Goal: Communication & Community: Share content

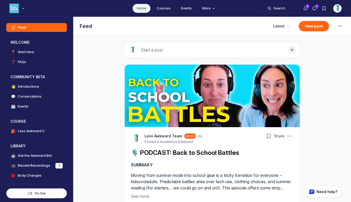
scroll to position [1410, 1000]
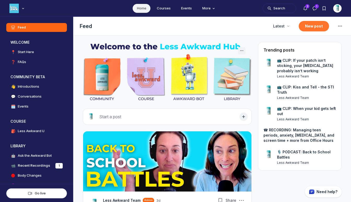
click at [306, 25] on button "New post" at bounding box center [313, 26] width 30 height 10
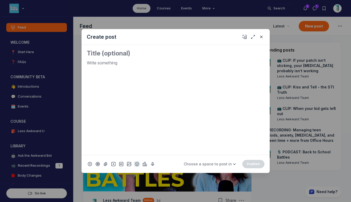
click at [137, 162] on use "Add emoji" at bounding box center [137, 164] width 4 height 4
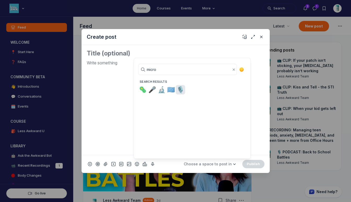
type input "micro"
click at [178, 89] on span "🎙️" at bounding box center [180, 89] width 8 height 7
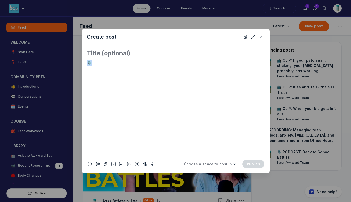
drag, startPoint x: 100, startPoint y: 62, endPoint x: 80, endPoint y: 62, distance: 20.1
click at [80, 62] on div "Create post 🎙️ Choose a space to post in WELCOME 📍 Start Here ❓ FAQs COMMUNITY …" at bounding box center [100, 101] width 201 height 202
copy p "🎙️"
click at [111, 79] on div "🎙️" at bounding box center [176, 105] width 178 height 91
click at [100, 53] on textarea "Quick post modal" at bounding box center [176, 53] width 178 height 8
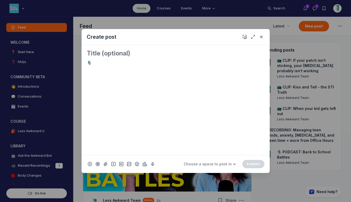
paste textarea "🎙️"
drag, startPoint x: 94, startPoint y: 63, endPoint x: 79, endPoint y: 61, distance: 14.7
click at [79, 61] on div "Create post 🎙️ 🎙️ Choose a space to post in WELCOME 📍 Start Here ❓ FAQs COMMUNI…" at bounding box center [100, 101] width 201 height 202
click at [101, 52] on textarea "🎙️" at bounding box center [176, 53] width 178 height 8
paste textarea "Protecting the Joy in Youth Sports"
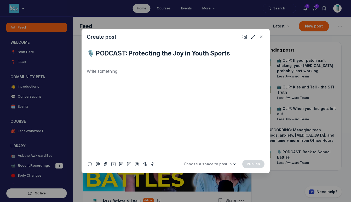
type textarea "🎙️ PODCAST: Protecting the Joy in Youth Sports"
click at [106, 74] on div "Quick post modal" at bounding box center [176, 109] width 178 height 82
drag, startPoint x: 110, startPoint y: 71, endPoint x: 74, endPoint y: 70, distance: 36.1
click at [74, 70] on div "Create post 🎙️ PODCAST: Protecting the Joy in Youth Sports SUMMARY Choose a spa…" at bounding box center [100, 101] width 201 height 202
click at [109, 79] on p "Quick post modal" at bounding box center [176, 81] width 178 height 6
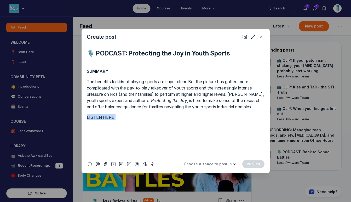
drag, startPoint x: 117, startPoint y: 124, endPoint x: 86, endPoint y: 123, distance: 31.6
click at [86, 123] on div "🎙️ PODCAST: Protecting the Joy in Youth Sports SUMMARY The benefits to kids of …" at bounding box center [175, 100] width 188 height 110
click at [143, 110] on button "Quick post modal" at bounding box center [142, 113] width 9 height 9
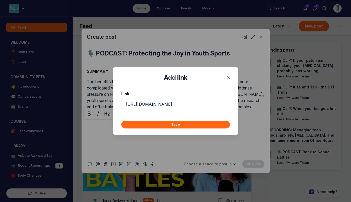
scroll to position [0, 113]
type input "[URL][DOMAIN_NAME]"
click at [154, 126] on button "Save" at bounding box center [175, 124] width 109 height 8
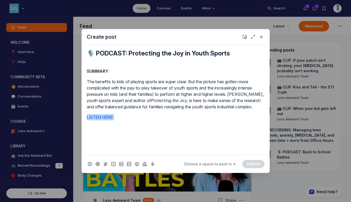
click at [154, 120] on p "LISTEN HERE!" at bounding box center [176, 117] width 178 height 6
drag, startPoint x: 115, startPoint y: 133, endPoint x: 80, endPoint y: 135, distance: 35.0
click at [80, 135] on div "Create post 🎙️ PODCAST: Protecting the Joy in Youth Sports SUMMARY The benefits…" at bounding box center [100, 101] width 201 height 202
click at [143, 143] on div "SUMMARY The benefits to kids of playing sports are super clear. But the picture…" at bounding box center [176, 109] width 178 height 82
drag, startPoint x: 127, startPoint y: 123, endPoint x: 82, endPoint y: 121, distance: 45.7
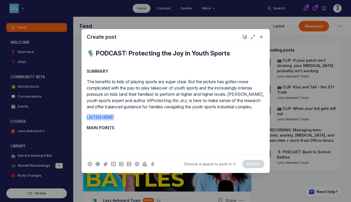
click at [82, 121] on div "🎙️ PODCAST: Protecting the Joy in Youth Sports SUMMARY The benefits to kids of …" at bounding box center [175, 100] width 188 height 110
copy link "LISTEN HERE!"
click at [115, 140] on div "SUMMARY The benefits to kids of playing sports are super clear. But the picture…" at bounding box center [176, 109] width 178 height 82
click at [120, 131] on p "MAIN POINTS" at bounding box center [176, 127] width 178 height 6
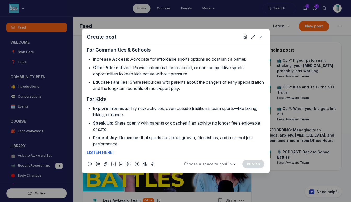
scroll to position [449, 0]
click at [244, 36] on use "Add cover" at bounding box center [244, 37] width 4 height 4
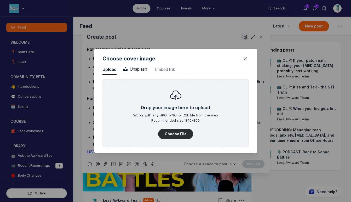
scroll to position [705, 1329]
click at [172, 131] on button "Choose File" at bounding box center [175, 133] width 35 height 10
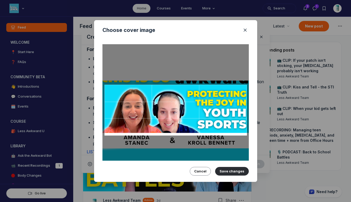
drag, startPoint x: 214, startPoint y: 99, endPoint x: 214, endPoint y: 110, distance: 11.7
click at [214, 110] on div at bounding box center [175, 109] width 142 height 51
click at [203, 168] on button "Cancel" at bounding box center [200, 171] width 21 height 8
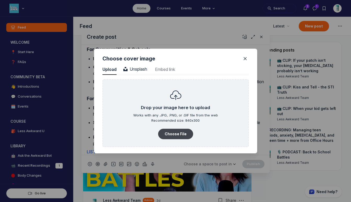
click at [177, 135] on button "Choose File" at bounding box center [175, 133] width 35 height 10
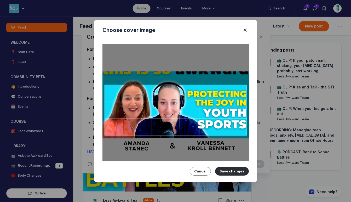
drag, startPoint x: 221, startPoint y: 111, endPoint x: 220, endPoint y: 114, distance: 2.7
click at [220, 114] on div at bounding box center [175, 109] width 142 height 51
click at [230, 169] on button "Save changes" at bounding box center [232, 171] width 34 height 8
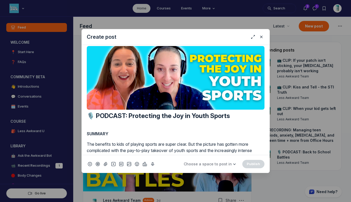
scroll to position [0, 0]
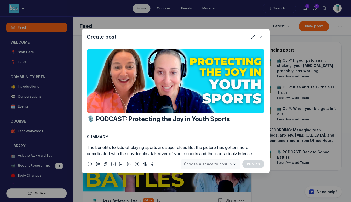
click at [220, 163] on span "Choose a space to post in" at bounding box center [208, 163] width 48 height 4
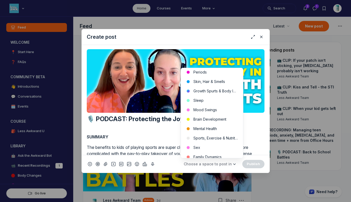
scroll to position [119, 0]
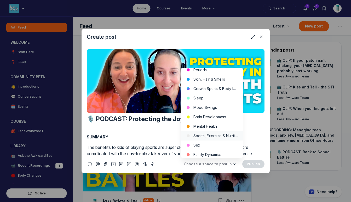
click at [227, 136] on button "Sports, Exercise & Nutrition" at bounding box center [212, 135] width 62 height 9
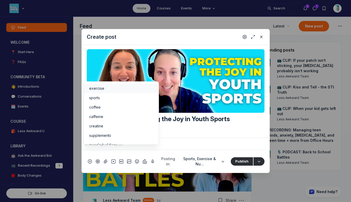
click at [199, 145] on input "Quick post modal" at bounding box center [176, 144] width 184 height 8
click at [93, 87] on span "exercise" at bounding box center [96, 88] width 15 height 5
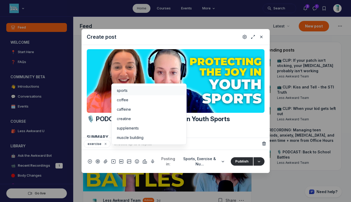
click at [127, 89] on span "sports" at bounding box center [122, 90] width 11 height 5
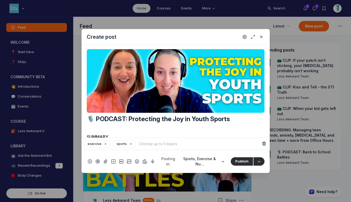
click at [169, 148] on input "Quick post modal" at bounding box center [199, 144] width 122 height 8
type input "joy"
drag, startPoint x: 145, startPoint y: 147, endPoint x: 137, endPoint y: 147, distance: 8.9
click at [138, 147] on input "joy" at bounding box center [199, 144] width 122 height 8
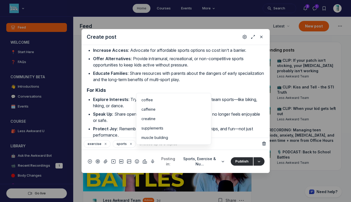
scroll to position [524, 0]
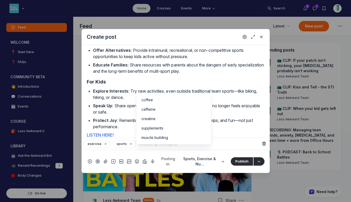
click at [224, 148] on input "Quick post modal" at bounding box center [199, 144] width 122 height 8
click at [230, 74] on p "Educate Families : Share resources with parents about the dangers of early spec…" at bounding box center [178, 68] width 171 height 13
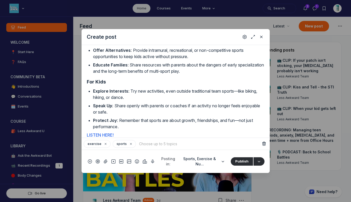
click at [170, 149] on div "exercise sports To pick up a draggable item, press the space bar. While draggin…" at bounding box center [175, 143] width 188 height 12
click at [170, 146] on input "Quick post modal" at bounding box center [199, 144] width 122 height 8
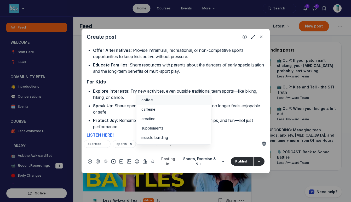
click at [235, 115] on p "Speak Up : Share openly with parents or coaches if an activity no longer feels …" at bounding box center [178, 108] width 171 height 13
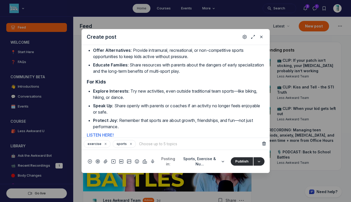
click at [188, 147] on input "Quick post modal" at bounding box center [199, 144] width 122 height 8
type input "performance"
click at [189, 135] on span ""performance"" at bounding box center [184, 137] width 28 height 5
click at [190, 148] on input "Quick post modal" at bounding box center [217, 144] width 86 height 8
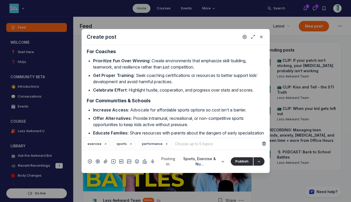
scroll to position [448, 0]
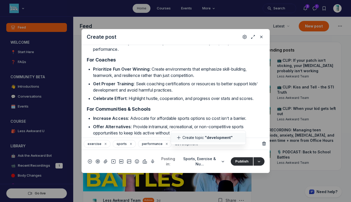
type input "development"
click at [205, 135] on span ""development"" at bounding box center [219, 137] width 28 height 5
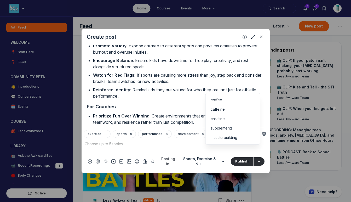
scroll to position [397, 0]
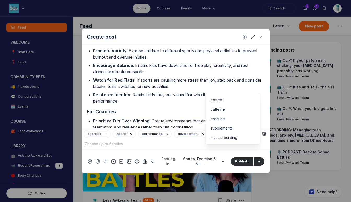
click at [224, 148] on input "Quick post modal" at bounding box center [172, 144] width 176 height 8
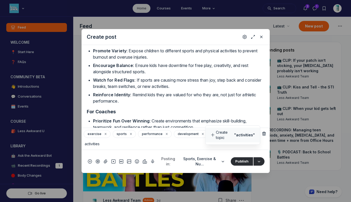
type input "activities"
click at [223, 138] on li "Create topic "activities"" at bounding box center [232, 134] width 55 height 15
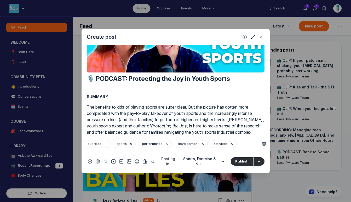
scroll to position [0, 0]
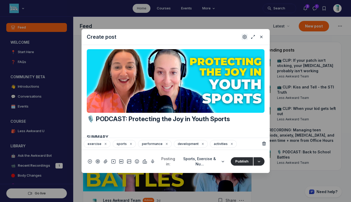
click at [243, 38] on use "Settings" at bounding box center [245, 37] width 4 height 4
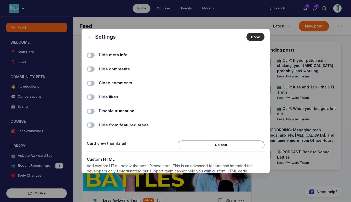
click at [101, 69] on span "Hide comments" at bounding box center [114, 69] width 31 height 6
click at [0, 0] on input "Hide comments" at bounding box center [0, 0] width 0 height 0
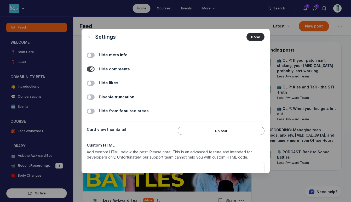
click at [102, 81] on span "Hide likes" at bounding box center [109, 83] width 20 height 6
click at [0, 0] on input "Hide likes" at bounding box center [0, 0] width 0 height 0
click at [251, 36] on button "Done" at bounding box center [255, 37] width 18 height 8
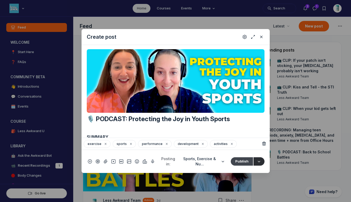
click at [243, 162] on button "Publish" at bounding box center [242, 161] width 22 height 8
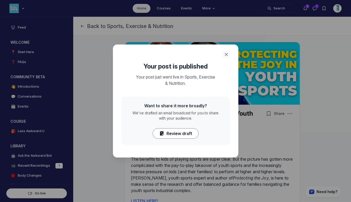
click at [224, 54] on icon "Close" at bounding box center [225, 54] width 5 height 5
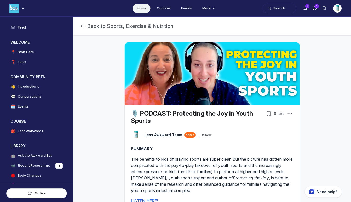
click at [140, 9] on link "Home" at bounding box center [142, 8] width 18 height 9
